Goal: Check status

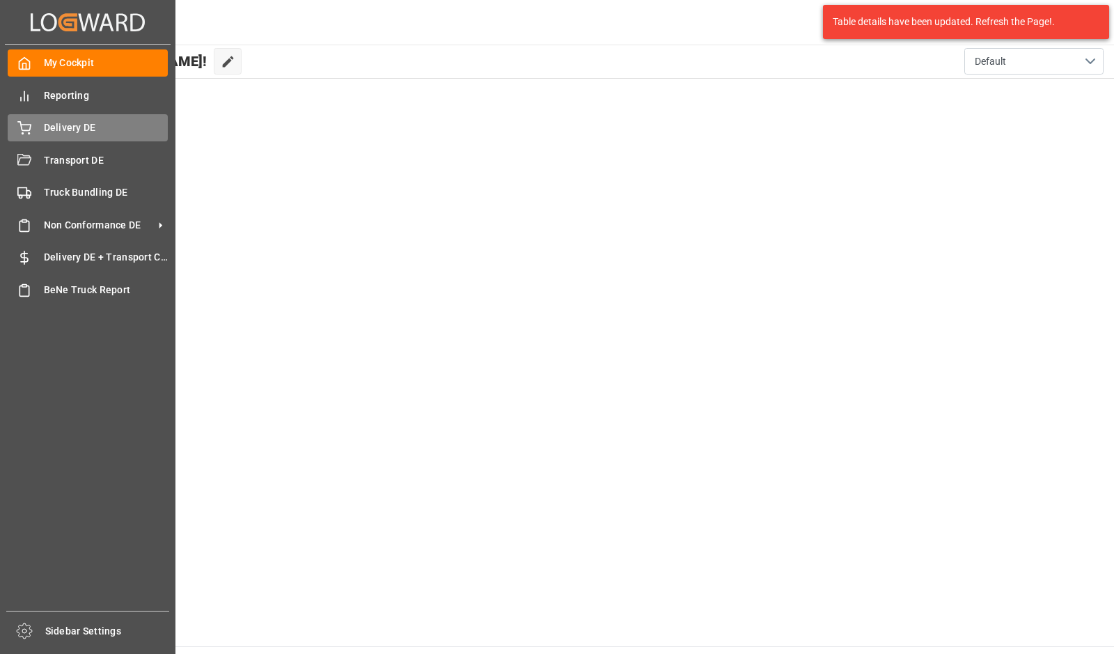
click at [33, 133] on div "Delivery DE Delivery DE" at bounding box center [88, 127] width 160 height 27
